Goal: Transaction & Acquisition: Book appointment/travel/reservation

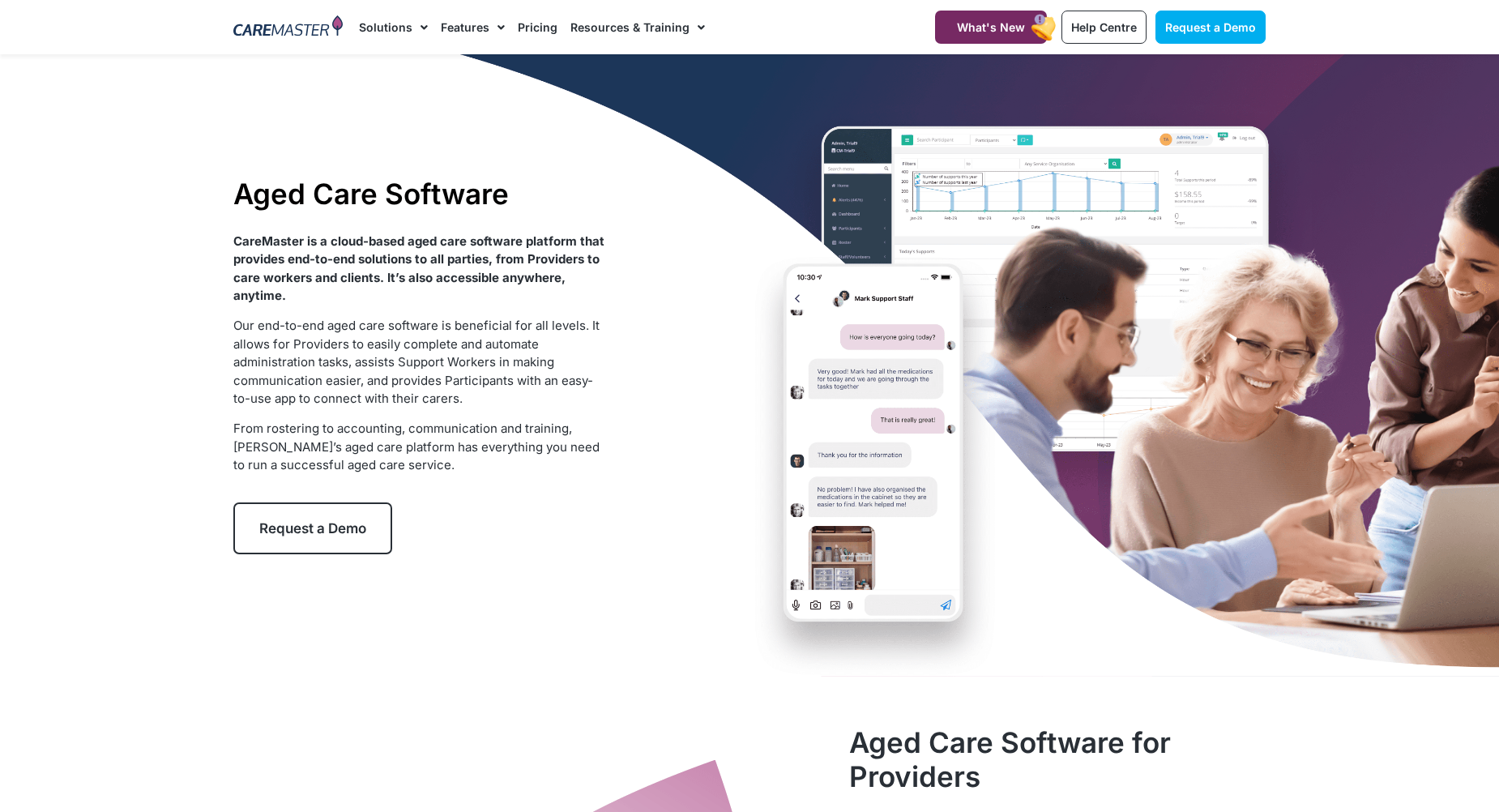
click at [342, 506] on link "Request a Demo" at bounding box center [312, 528] width 159 height 52
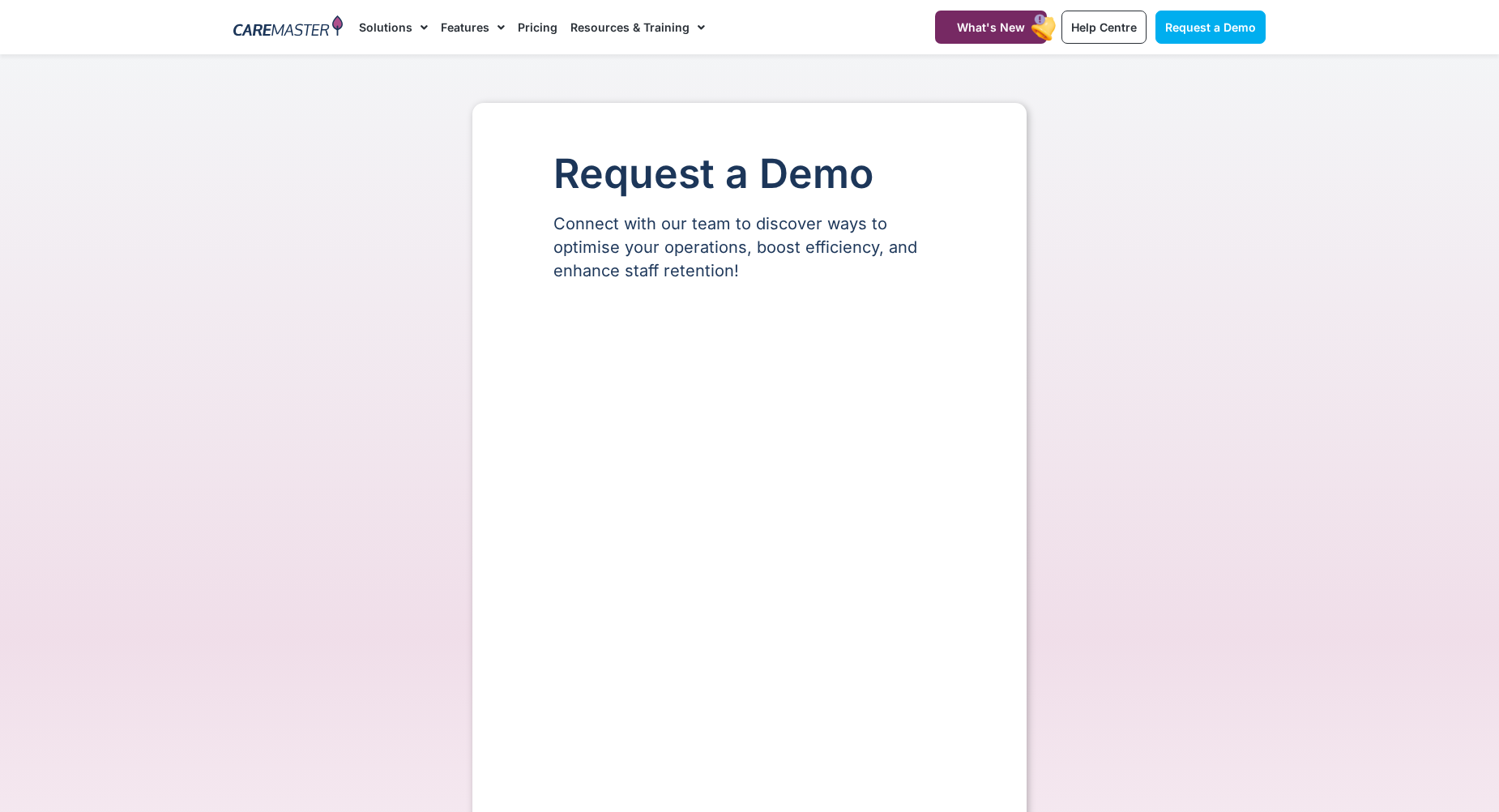
select select "**"
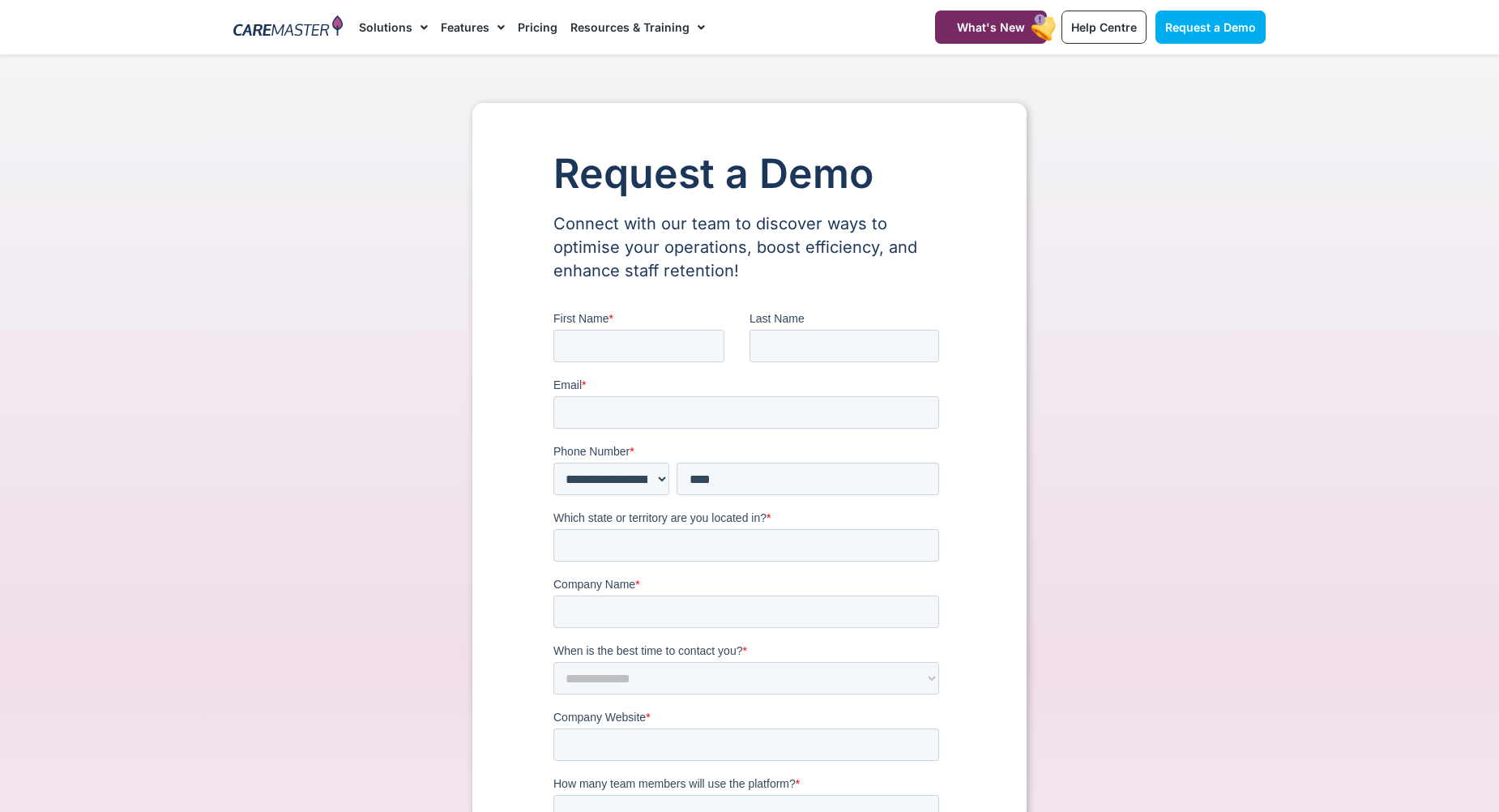
click at [593, 319] on span "First Name" at bounding box center [581, 319] width 55 height 13
click at [593, 330] on input "First Name *" at bounding box center [639, 346] width 171 height 33
